Goal: Information Seeking & Learning: Learn about a topic

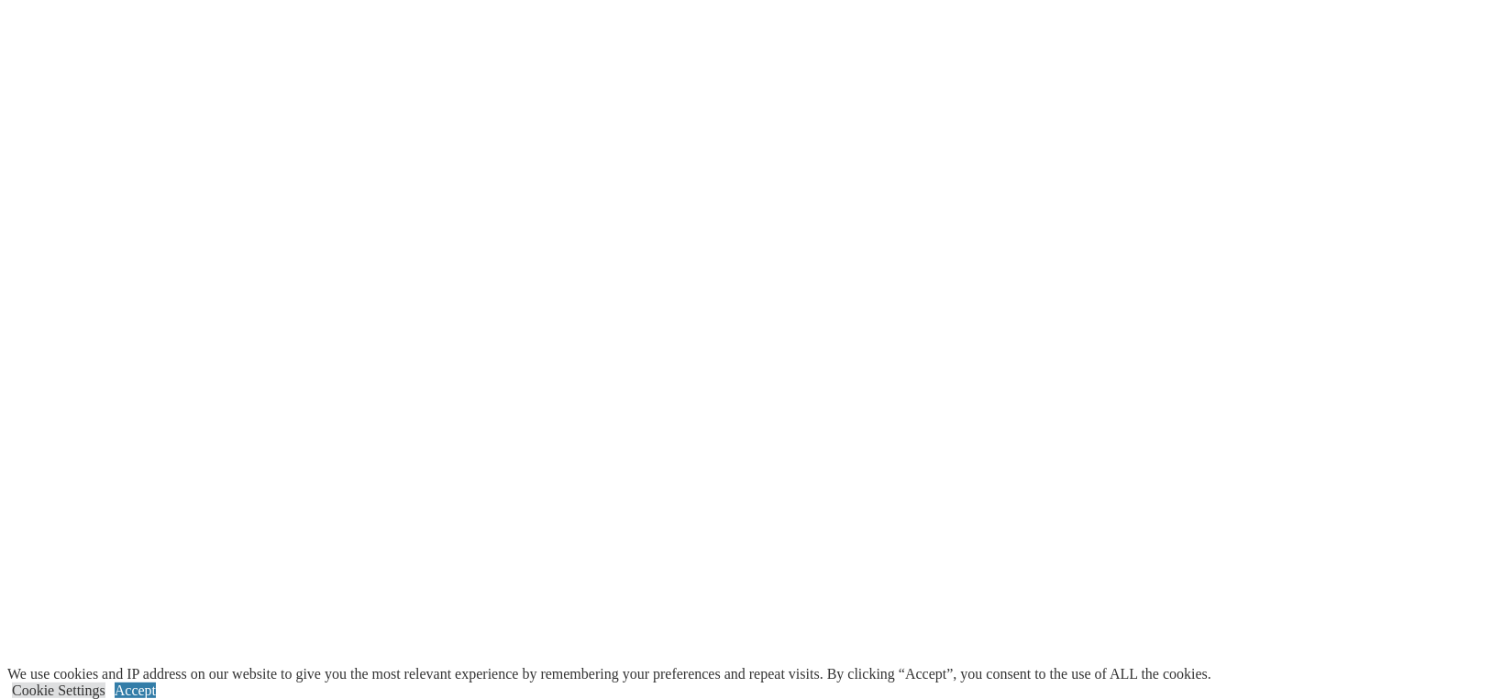
scroll to position [3026, 0]
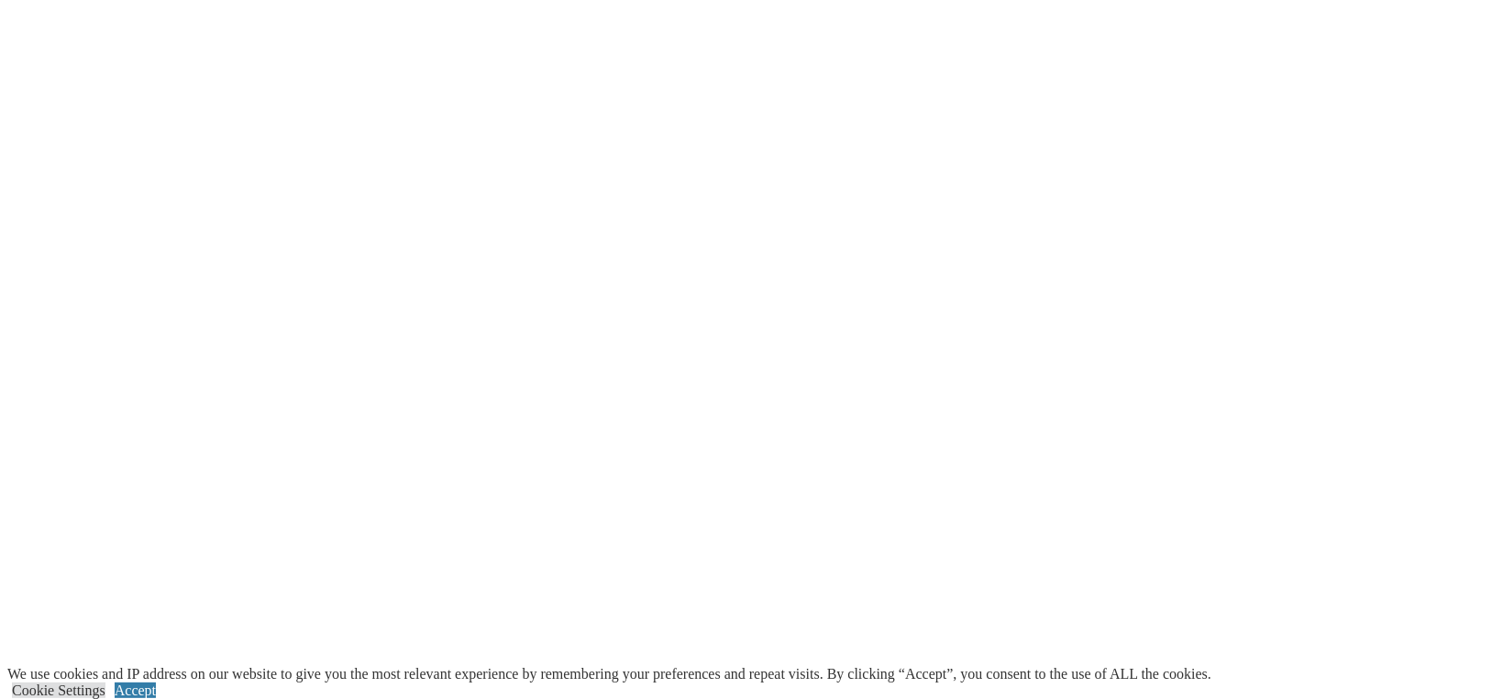
scroll to position [3944, 0]
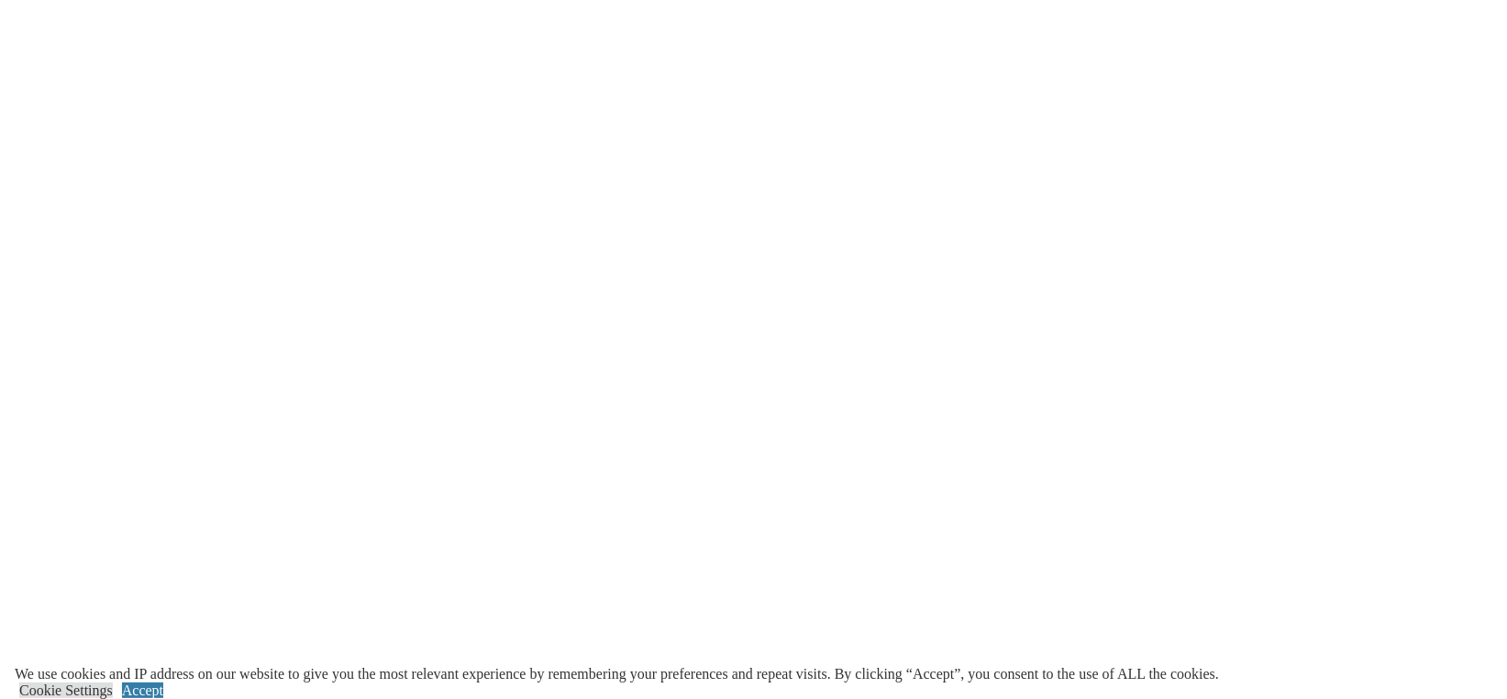
scroll to position [2935, 0]
